Goal: Task Accomplishment & Management: Use online tool/utility

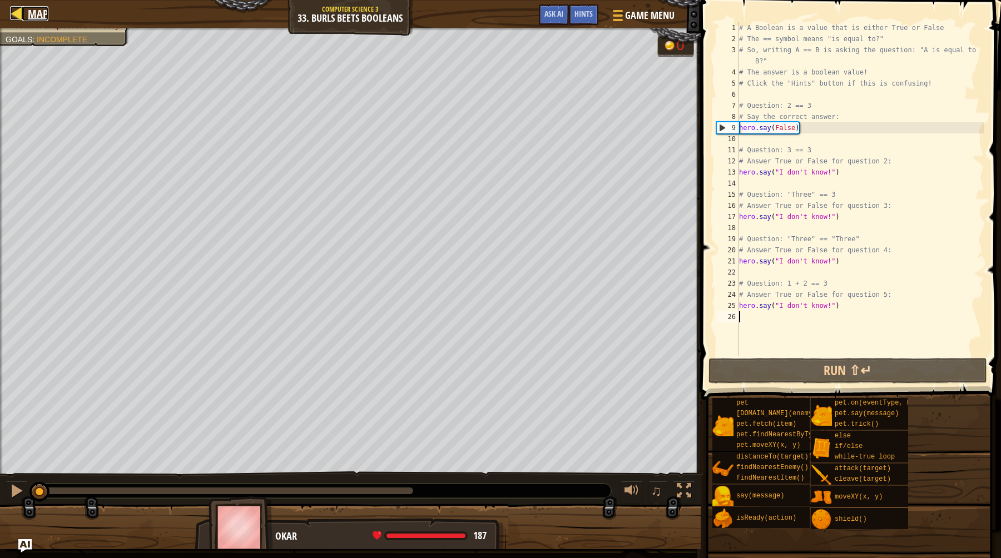
click at [21, 17] on div at bounding box center [17, 13] width 14 height 14
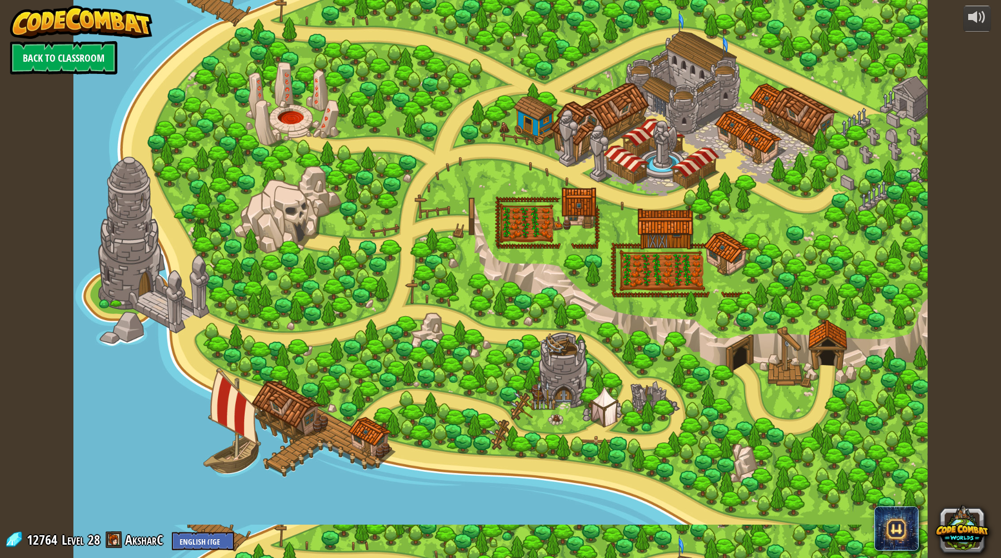
click at [47, 62] on link "Back to Classroom" at bounding box center [63, 57] width 107 height 33
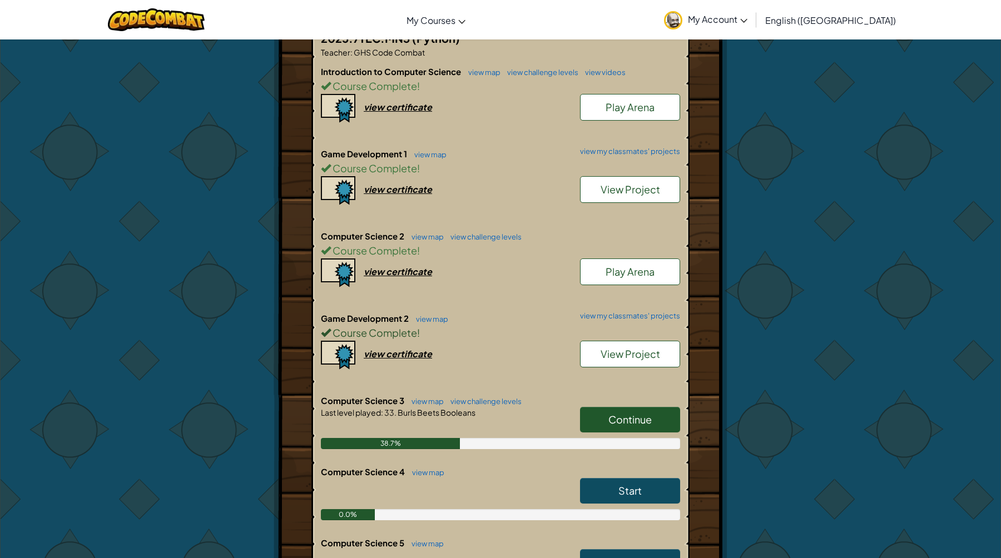
scroll to position [237, 0]
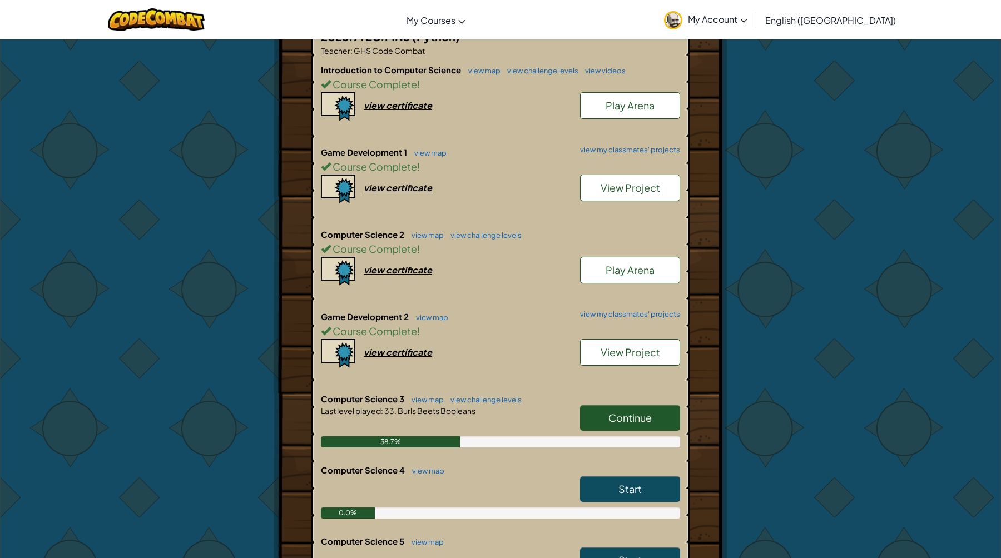
click at [647, 359] on link "View Project" at bounding box center [630, 352] width 100 height 27
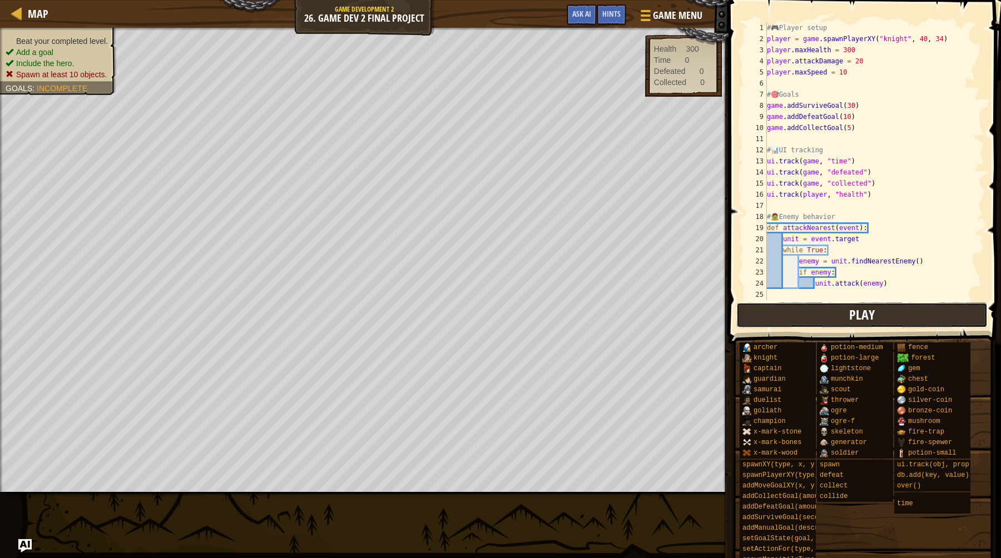
click at [818, 322] on button "Play" at bounding box center [861, 316] width 251 height 26
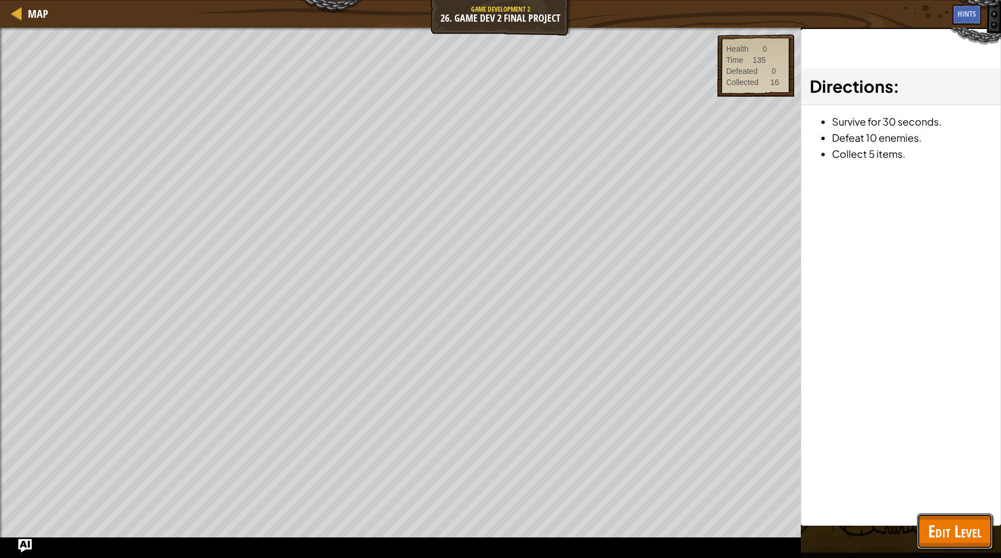
click at [975, 536] on span "Edit Level" at bounding box center [954, 531] width 53 height 23
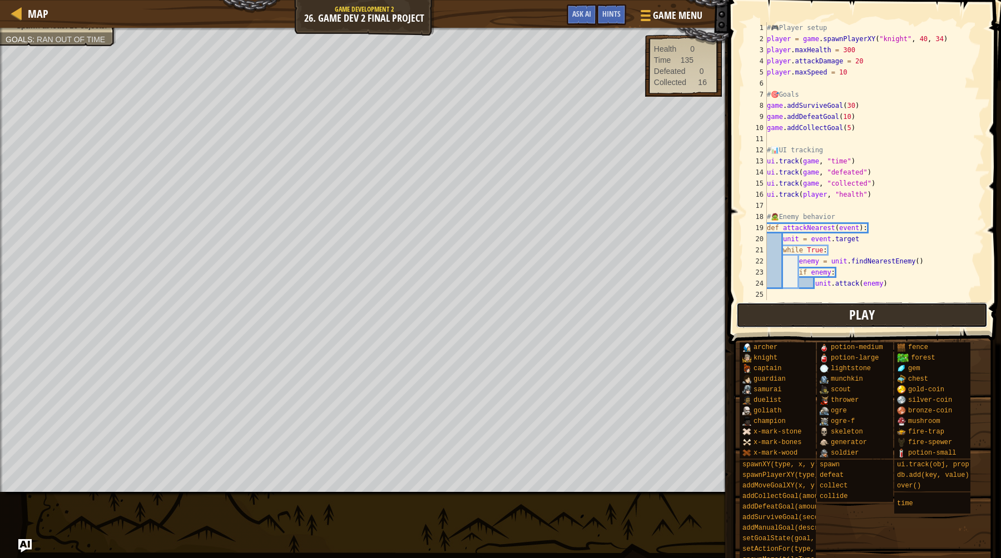
click at [849, 313] on button "Play" at bounding box center [861, 316] width 251 height 26
click at [757, 316] on button "Play" at bounding box center [861, 316] width 251 height 26
click at [898, 313] on button "Done" at bounding box center [922, 316] width 120 height 26
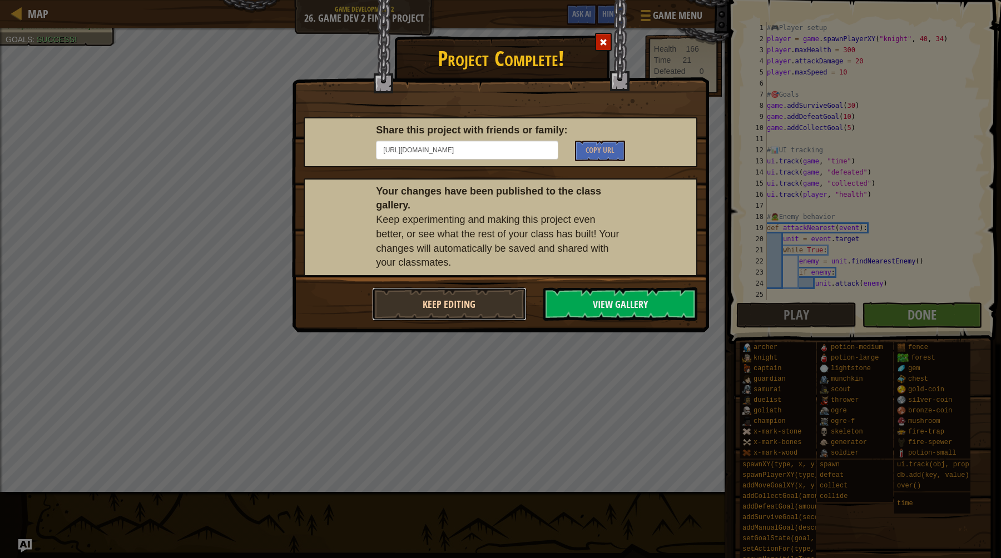
click at [477, 304] on button "Keep Editing" at bounding box center [449, 304] width 155 height 33
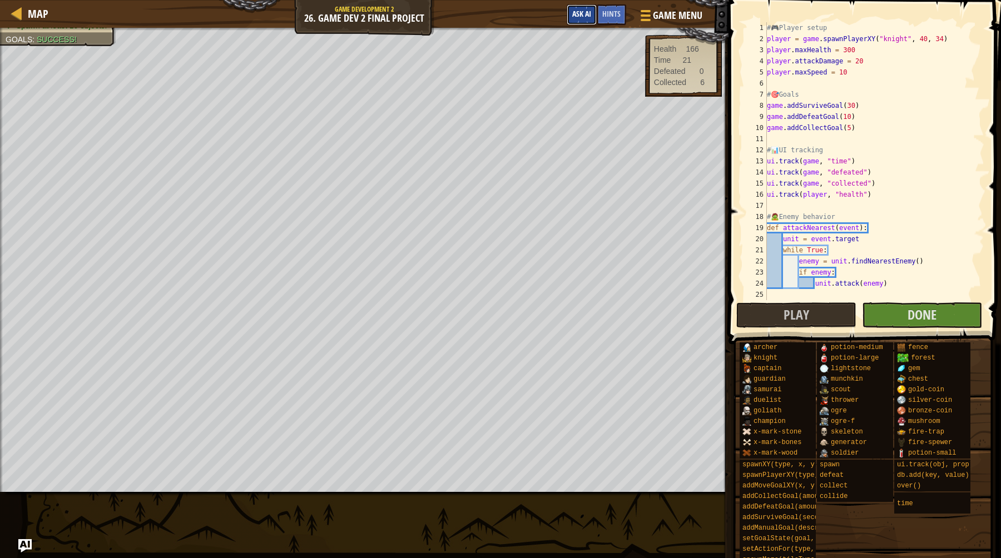
click at [581, 6] on button "Ask AI" at bounding box center [582, 14] width 30 height 21
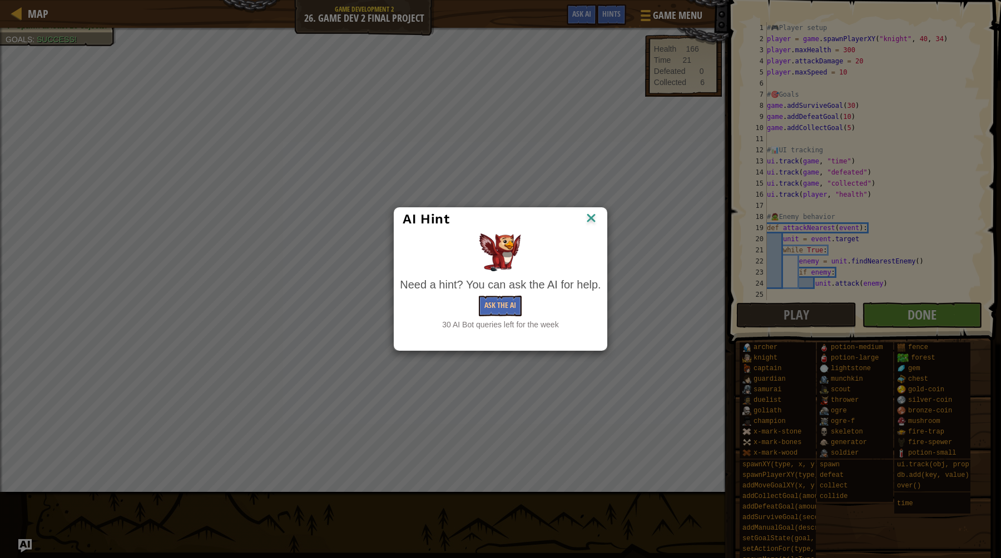
click at [588, 224] on img at bounding box center [591, 219] width 14 height 17
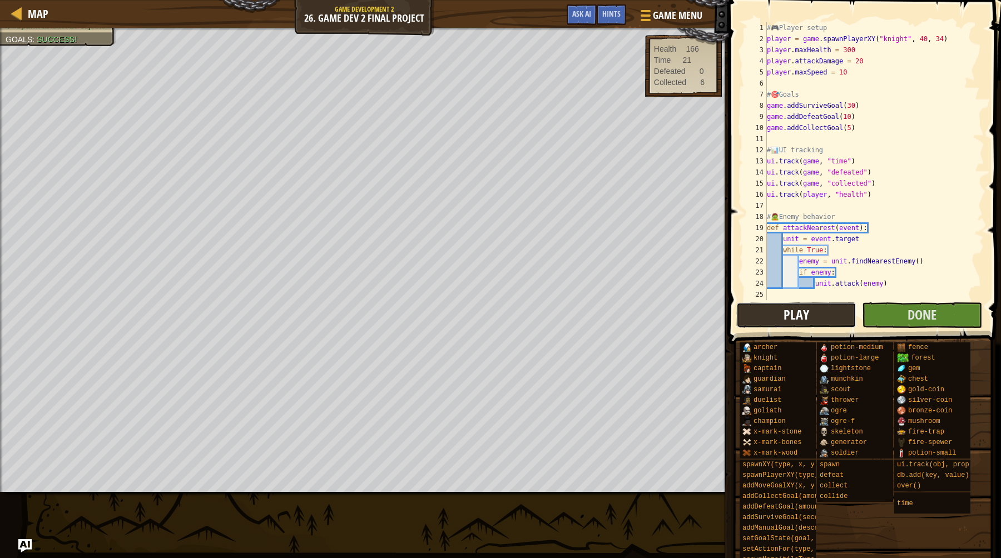
click at [823, 310] on button "Play" at bounding box center [796, 316] width 120 height 26
click at [757, 327] on button "Play" at bounding box center [796, 316] width 120 height 26
